Goal: Task Accomplishment & Management: Use online tool/utility

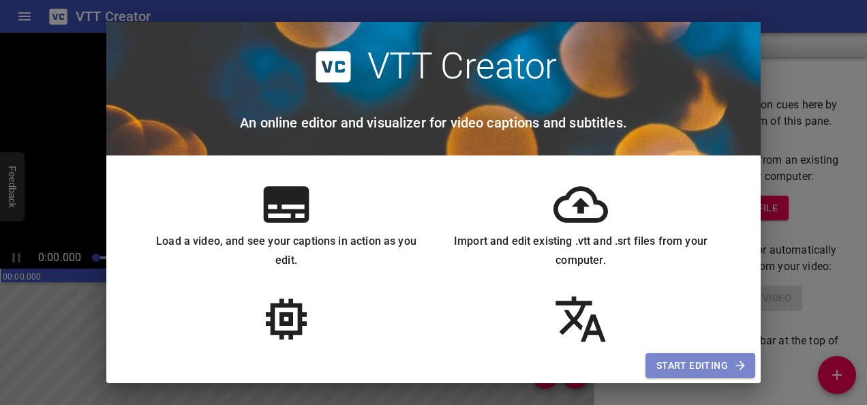
click at [701, 360] on span "Start Editing" at bounding box center [701, 365] width 88 height 17
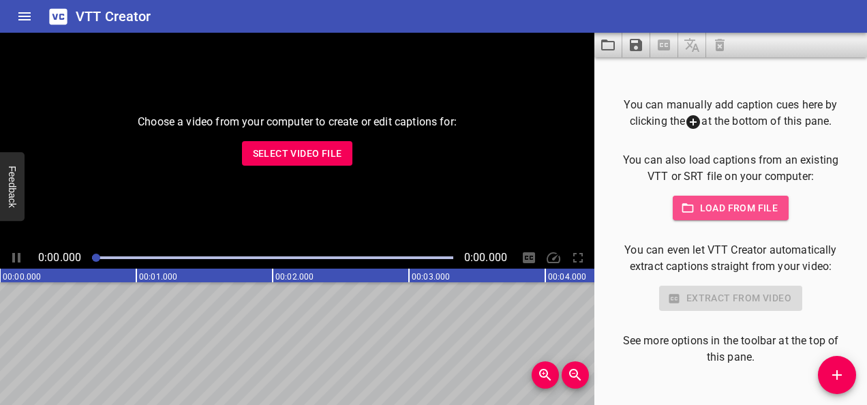
click at [742, 213] on span "Load from file" at bounding box center [731, 208] width 95 height 17
click at [288, 160] on span "Select Video File" at bounding box center [297, 153] width 89 height 17
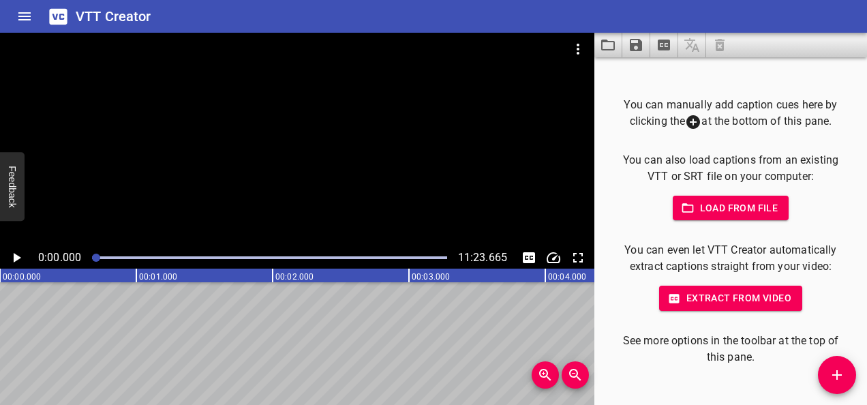
click at [20, 260] on icon "Play/Pause" at bounding box center [16, 258] width 16 height 16
click at [227, 253] on div at bounding box center [269, 257] width 371 height 19
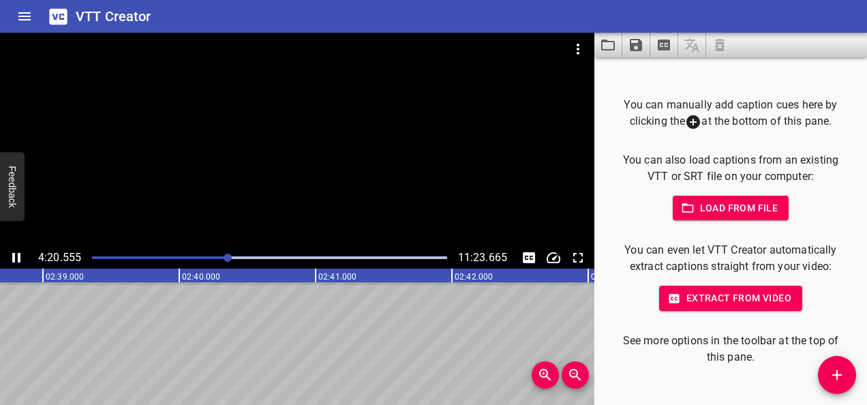
click at [336, 260] on div at bounding box center [269, 257] width 371 height 19
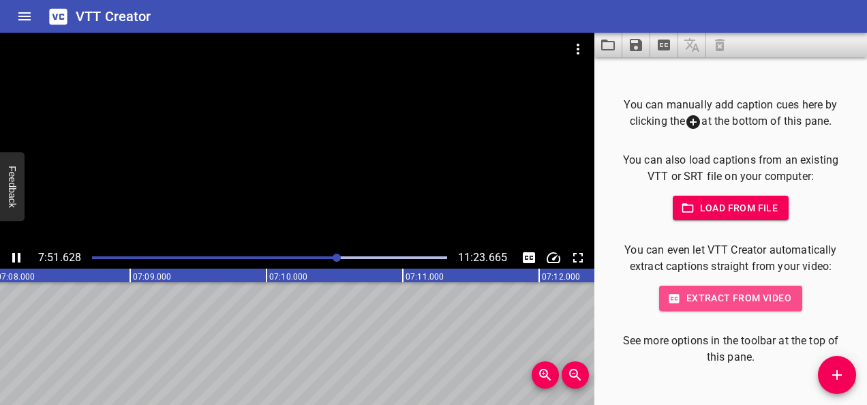
click at [700, 290] on span "Extract from video" at bounding box center [730, 298] width 121 height 17
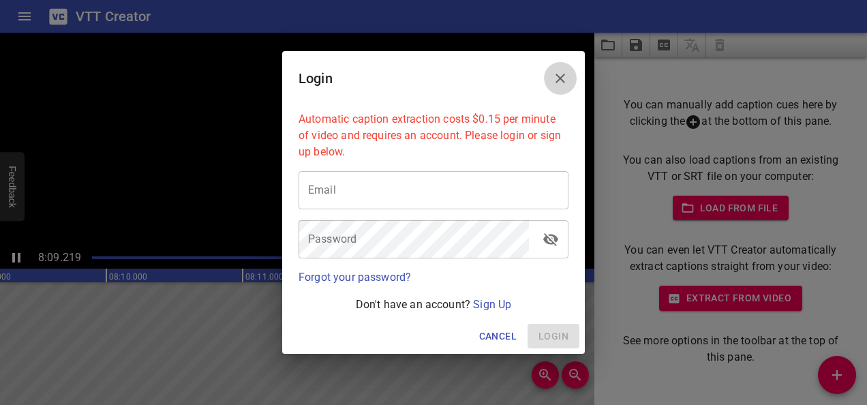
click at [566, 87] on button "Close" at bounding box center [560, 78] width 33 height 33
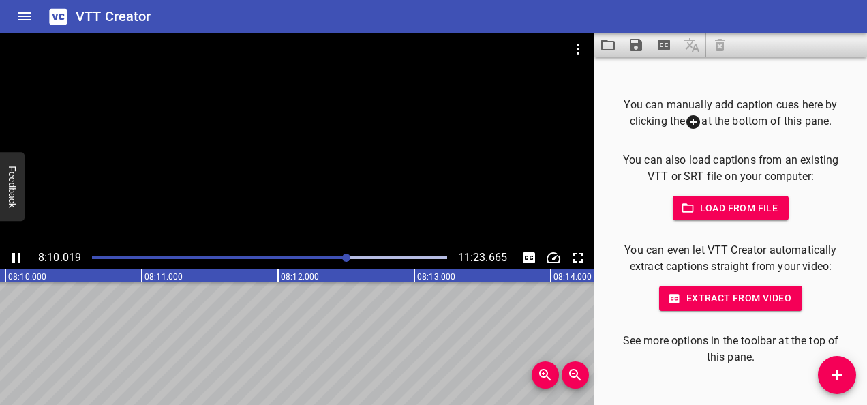
click at [280, 183] on div at bounding box center [297, 140] width 595 height 214
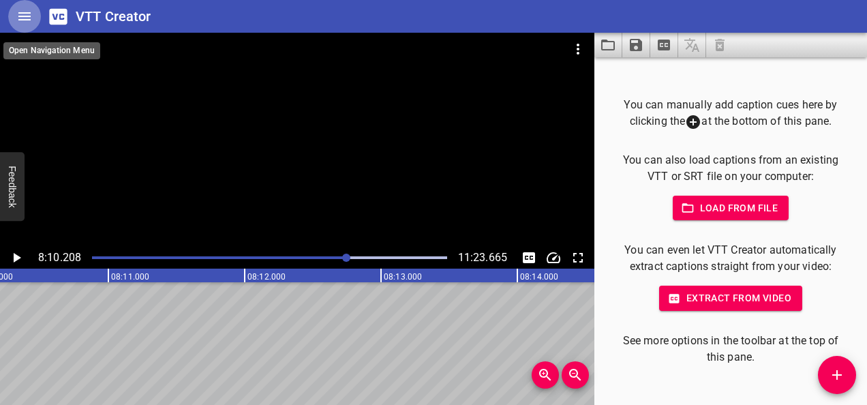
click at [23, 21] on icon "Home" at bounding box center [24, 16] width 16 height 16
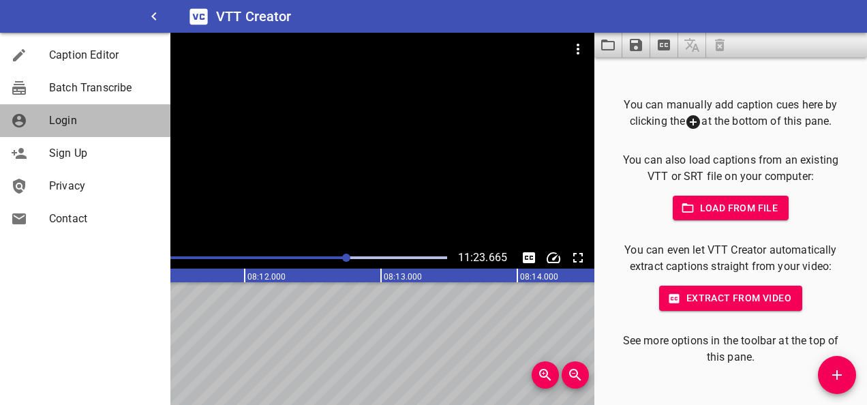
drag, startPoint x: 90, startPoint y: 124, endPoint x: 31, endPoint y: 127, distance: 59.4
click at [31, 127] on div at bounding box center [30, 121] width 38 height 16
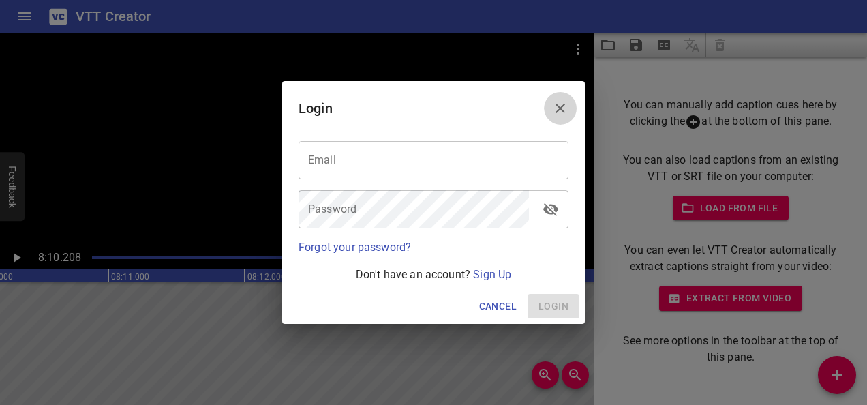
click at [562, 116] on icon "Close" at bounding box center [560, 108] width 16 height 16
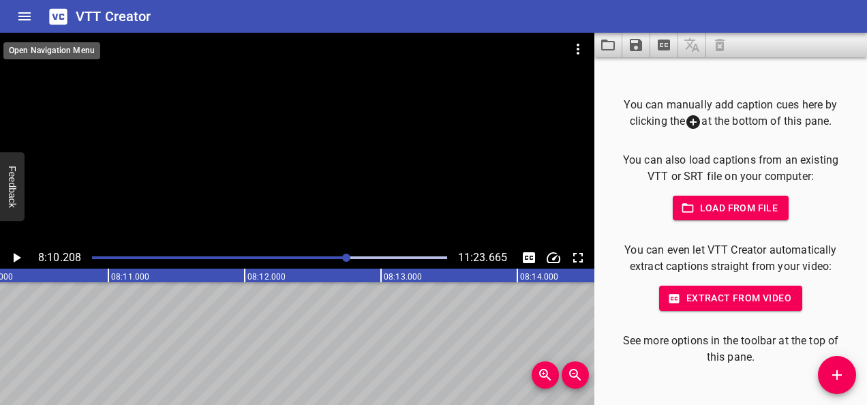
click at [16, 25] on button "Home" at bounding box center [24, 16] width 33 height 33
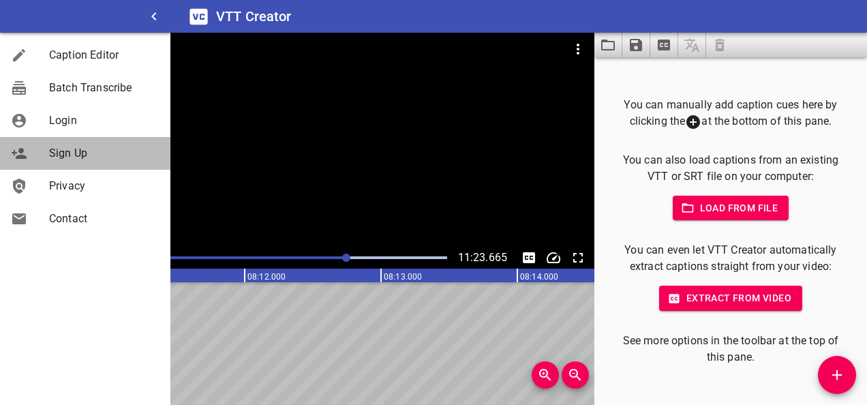
click at [57, 166] on div "Sign Up" at bounding box center [85, 153] width 170 height 33
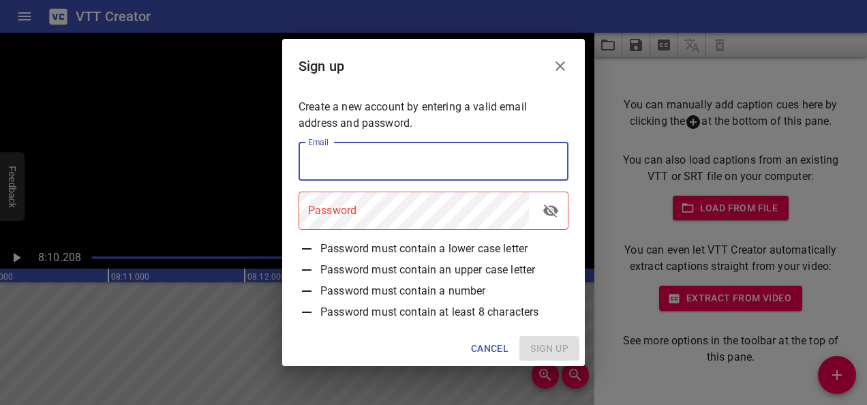
click at [402, 172] on input "email" at bounding box center [434, 162] width 270 height 38
type input "[EMAIL_ADDRESS][DOMAIN_NAME]"
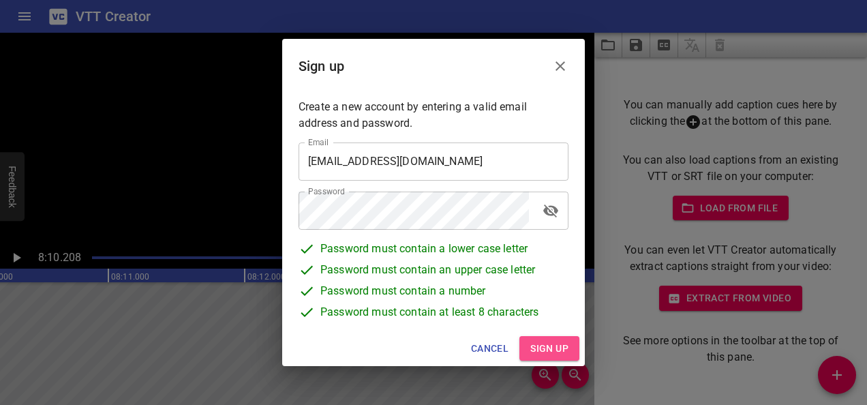
click at [528, 338] on button "Sign up" at bounding box center [550, 348] width 60 height 25
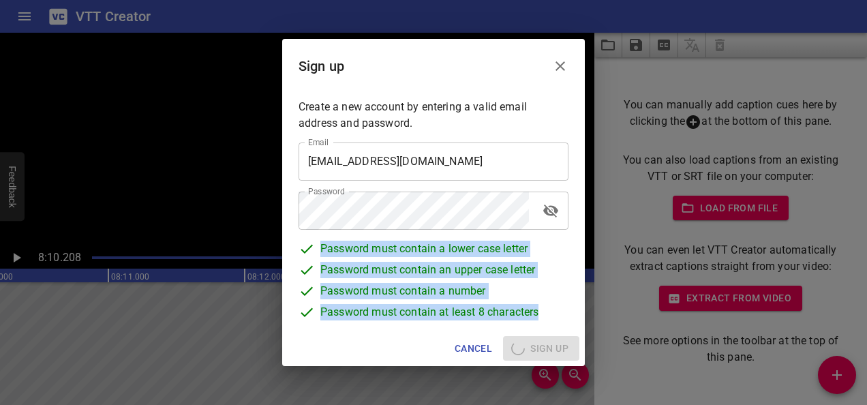
drag, startPoint x: 541, startPoint y: 308, endPoint x: 316, endPoint y: 251, distance: 232.9
click at [316, 251] on div "Password must contain a lower case letter Password must contain an upper case l…" at bounding box center [433, 282] width 281 height 95
drag, startPoint x: 316, startPoint y: 251, endPoint x: 417, endPoint y: 290, distance: 108.1
click at [417, 290] on span "Password must contain a number" at bounding box center [403, 293] width 166 height 21
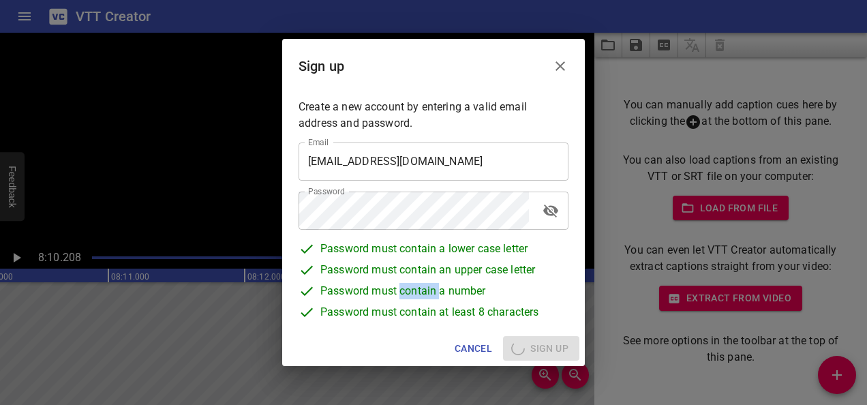
click at [417, 290] on span "Password must contain a number" at bounding box center [403, 293] width 166 height 21
drag, startPoint x: 417, startPoint y: 290, endPoint x: 449, endPoint y: 312, distance: 39.2
click at [449, 312] on span "Password must contain at least 8 characters" at bounding box center [429, 314] width 218 height 21
drag, startPoint x: 449, startPoint y: 312, endPoint x: 402, endPoint y: 306, distance: 47.4
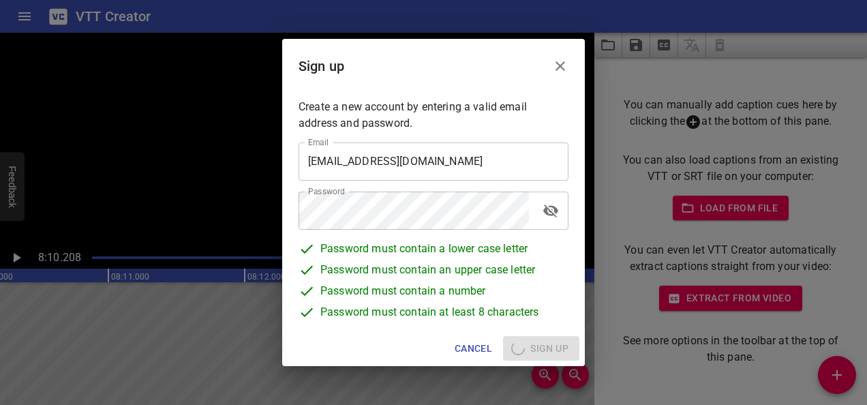
click at [402, 306] on span "Password must contain at least 8 characters" at bounding box center [429, 314] width 218 height 21
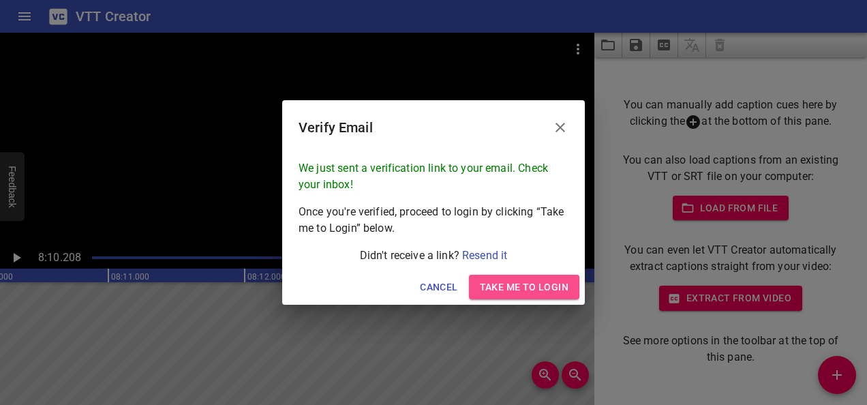
click at [505, 282] on span "Take me to Login" at bounding box center [524, 287] width 89 height 17
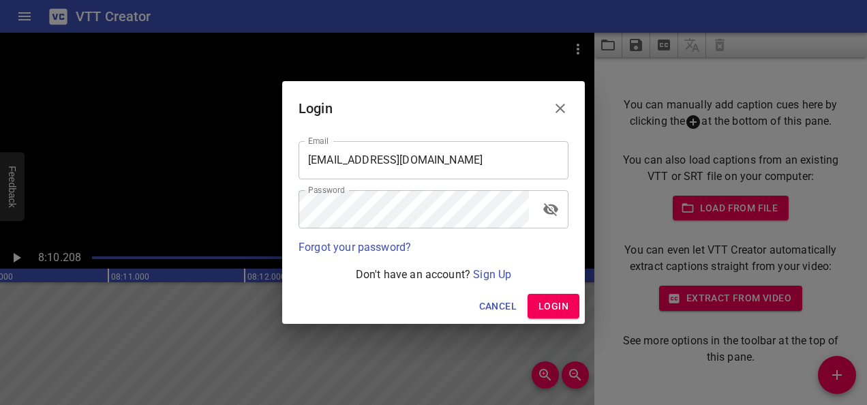
click at [552, 297] on button "Login" at bounding box center [554, 306] width 52 height 25
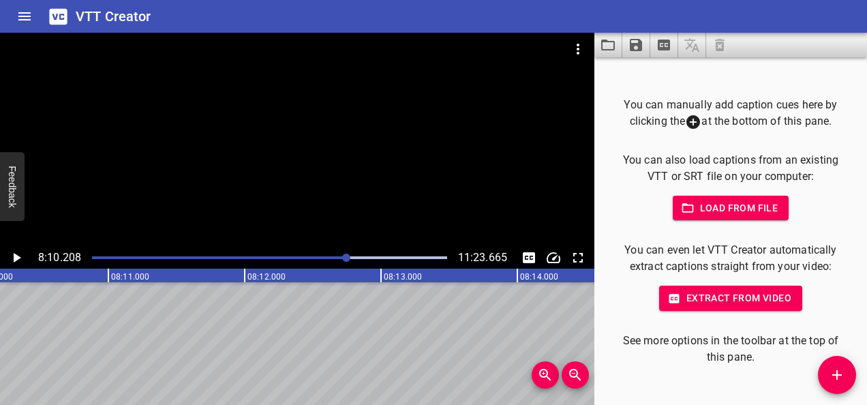
click at [708, 299] on span "Extract from video" at bounding box center [730, 298] width 121 height 17
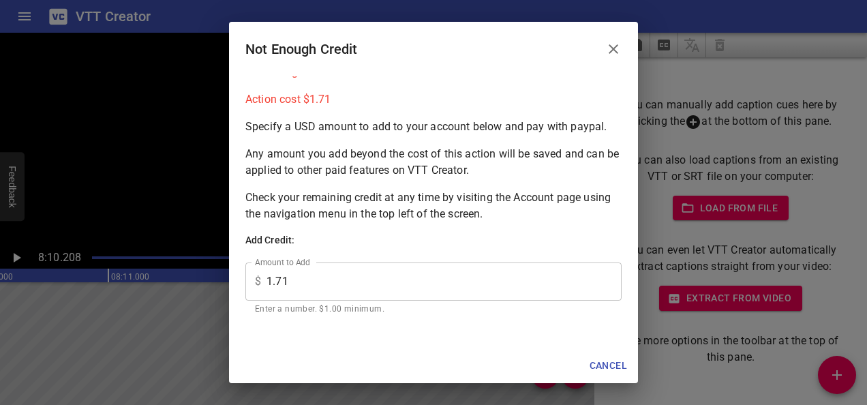
scroll to position [0, 0]
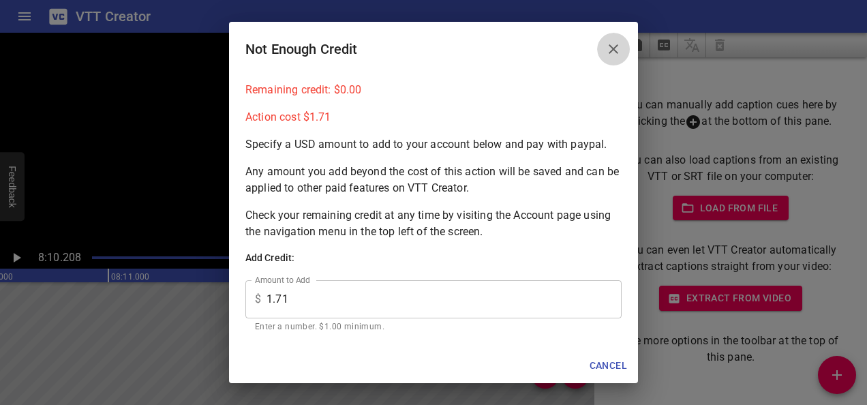
click at [613, 57] on icon "Close" at bounding box center [614, 49] width 16 height 16
